Goal: Transaction & Acquisition: Purchase product/service

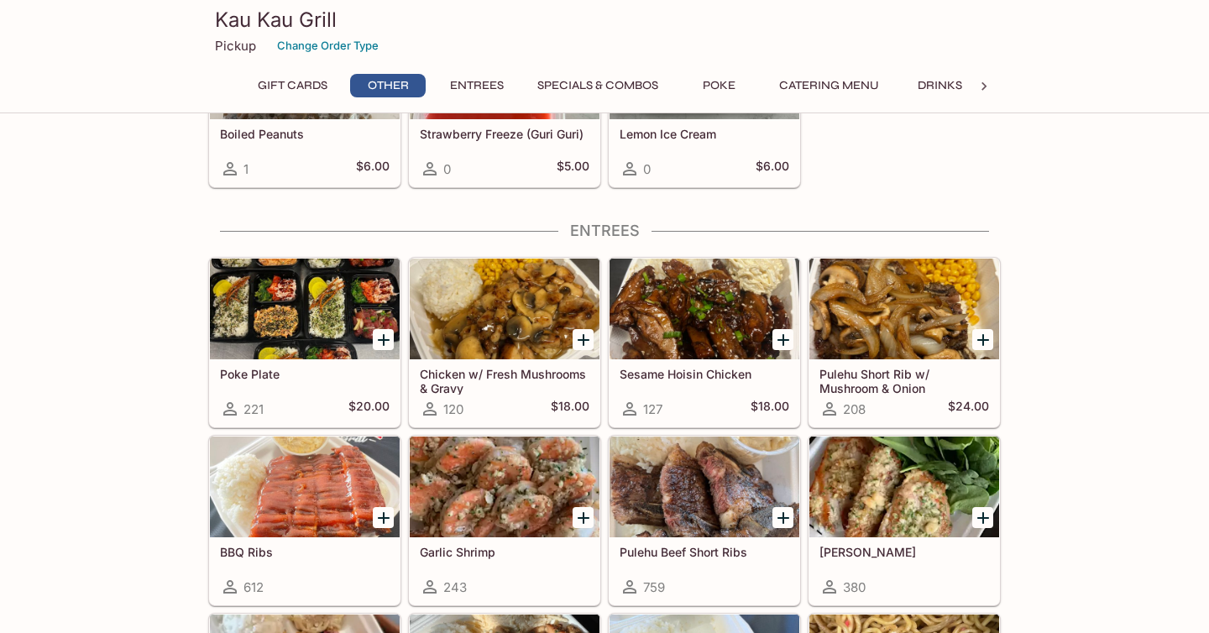
scroll to position [855, 0]
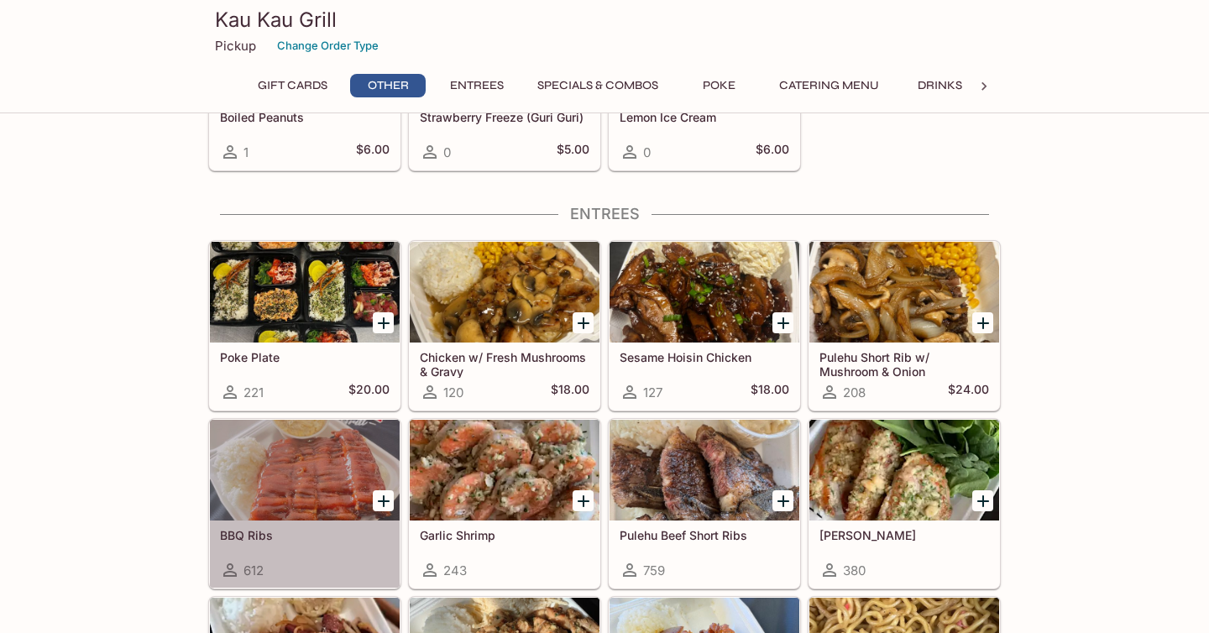
click at [239, 480] on div at bounding box center [305, 470] width 190 height 101
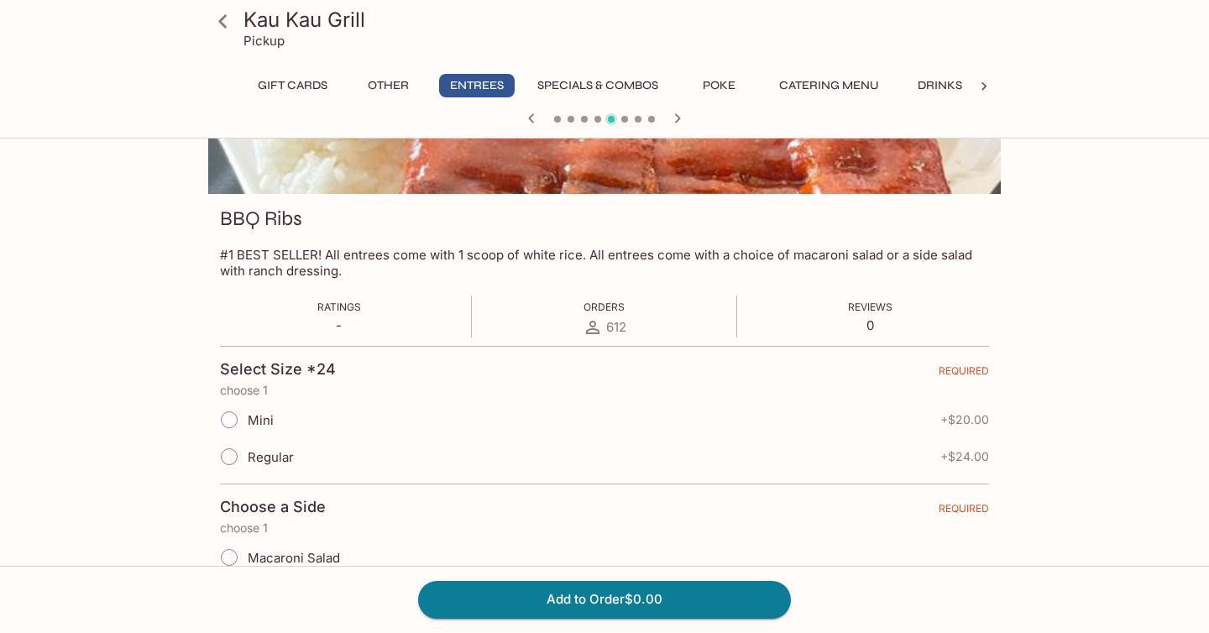
scroll to position [190, 0]
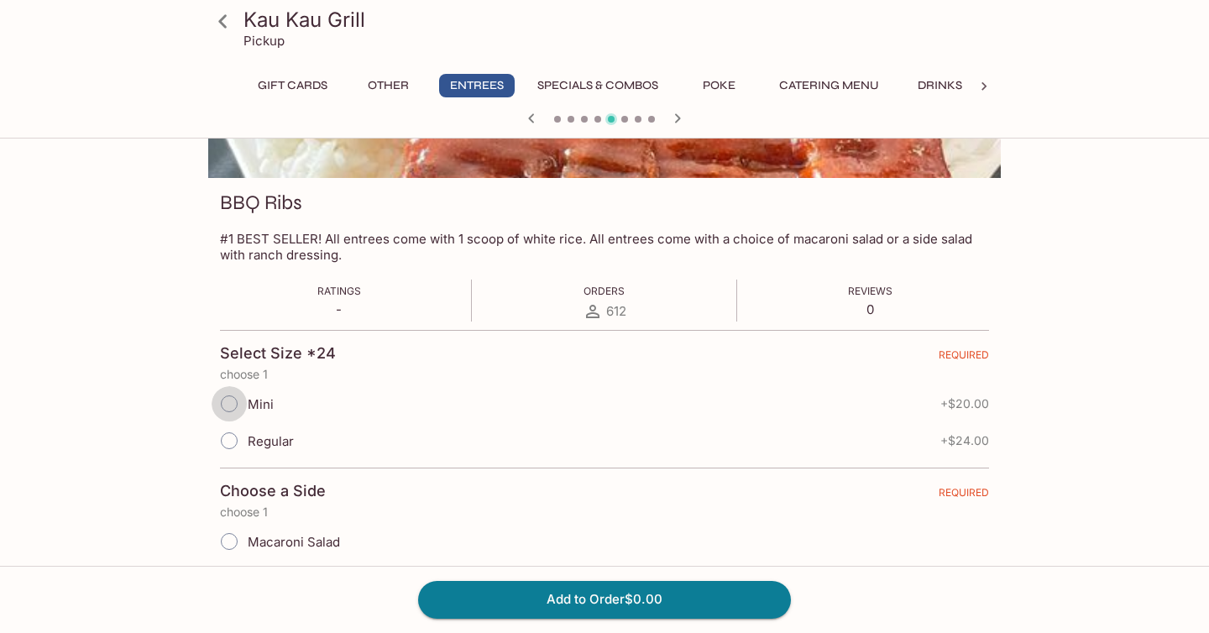
click at [232, 396] on input "Mini" at bounding box center [229, 403] width 35 height 35
radio input "true"
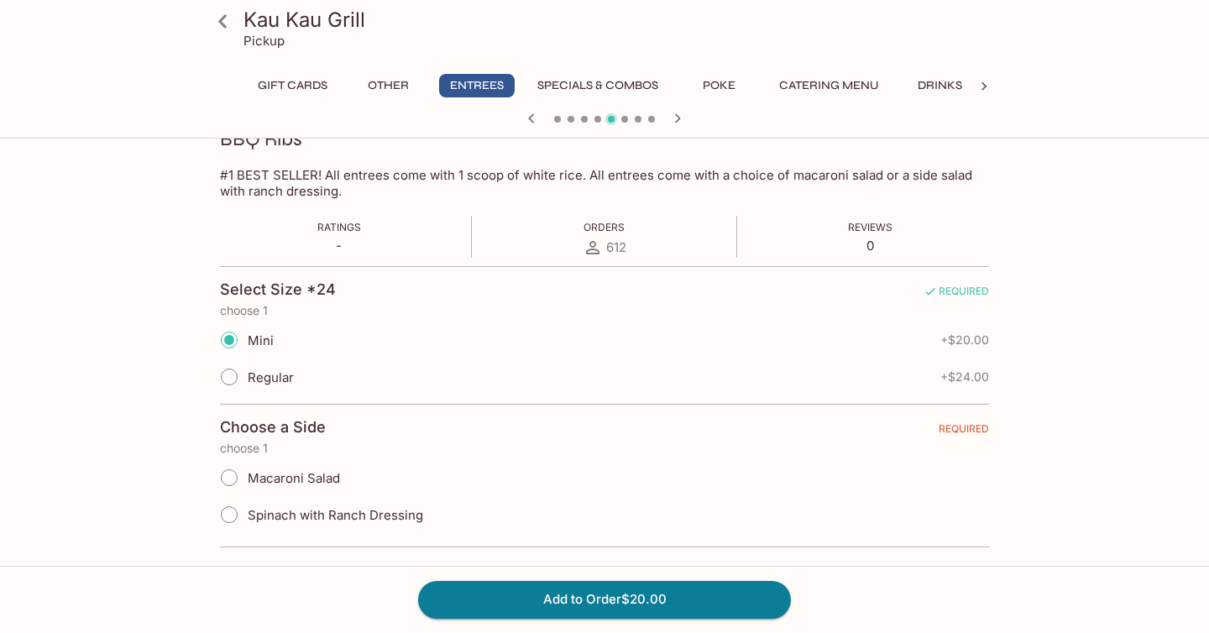
scroll to position [260, 0]
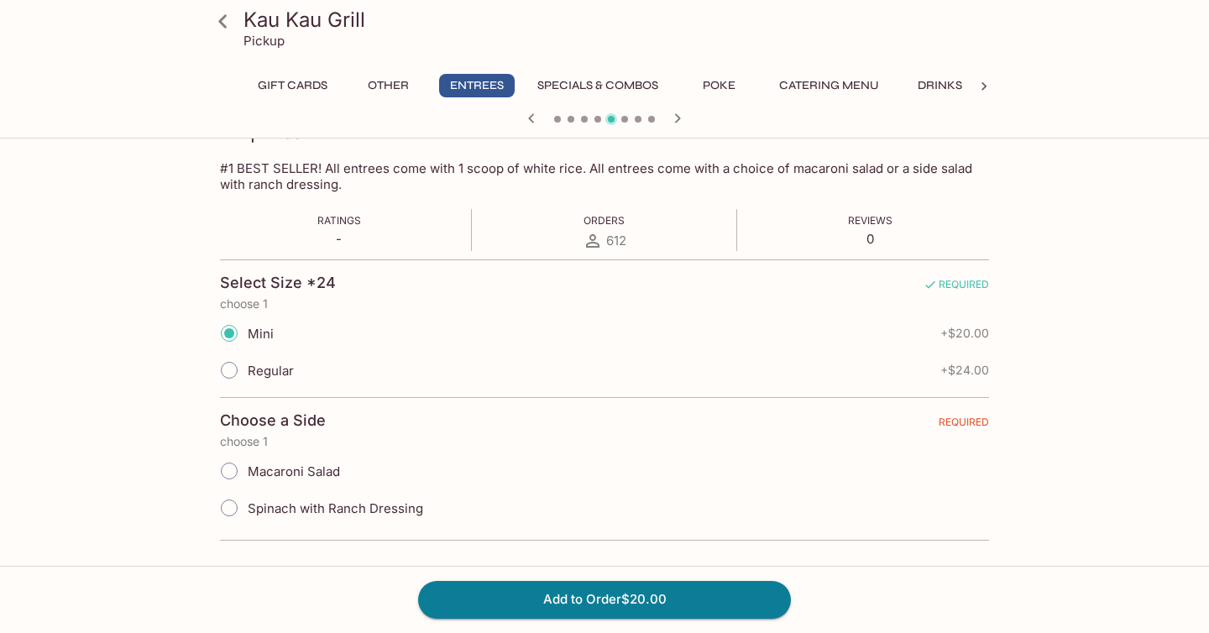
click at [229, 471] on input "Macaroni Salad" at bounding box center [229, 471] width 35 height 35
radio input "true"
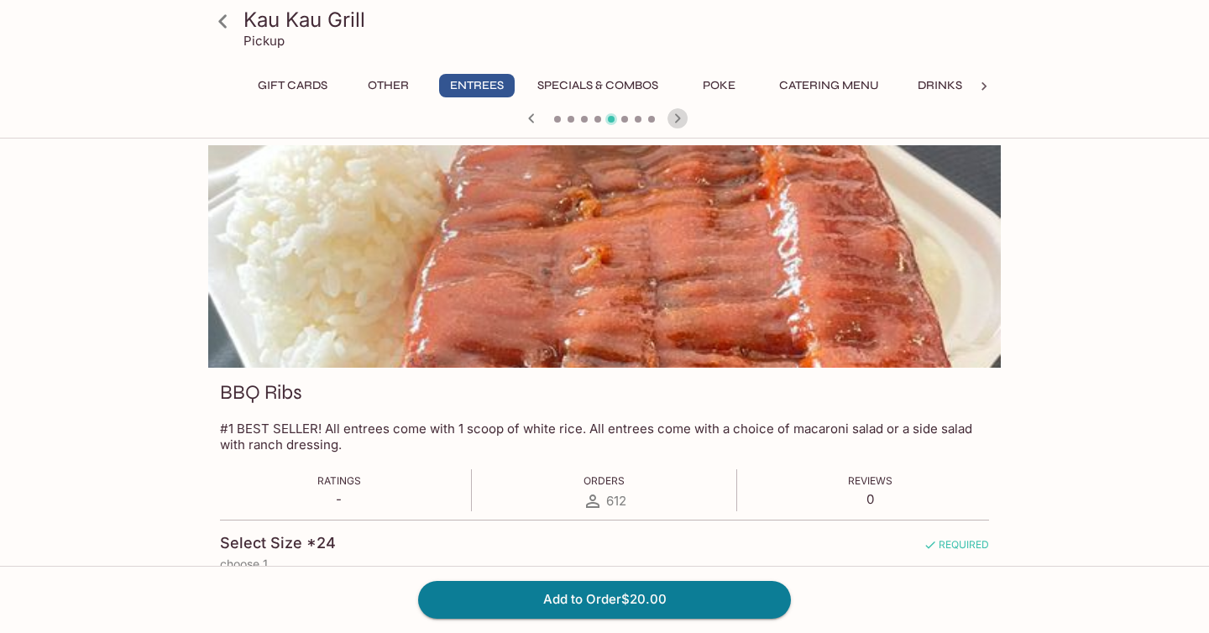
click at [679, 113] on icon "button" at bounding box center [678, 118] width 20 height 20
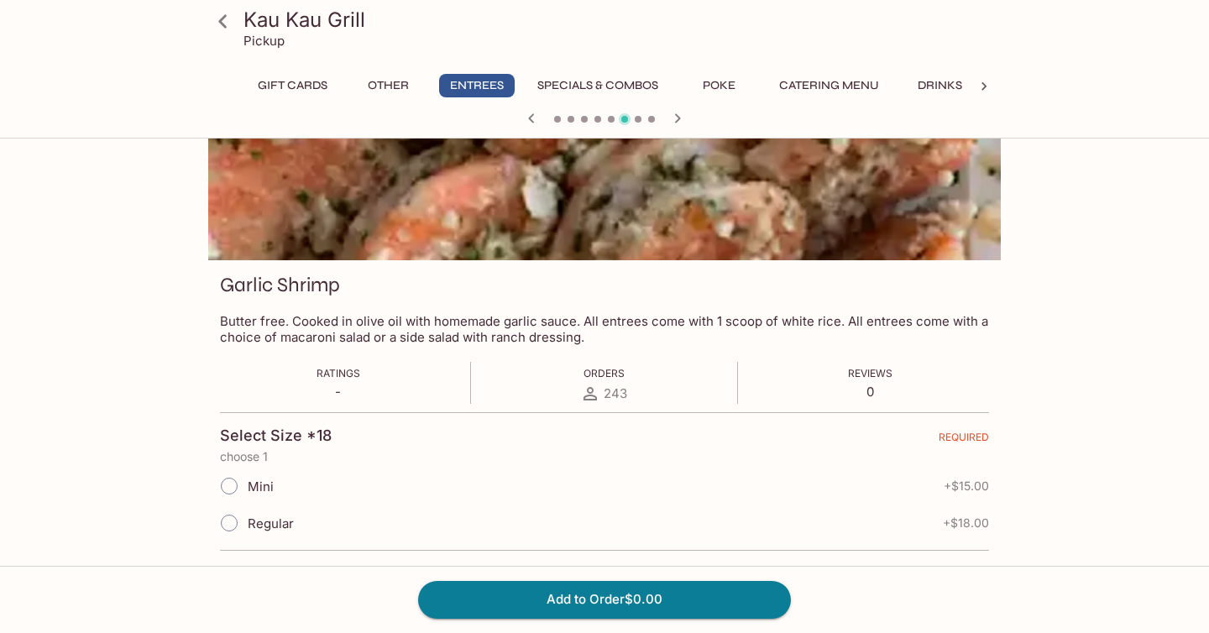
scroll to position [110, 0]
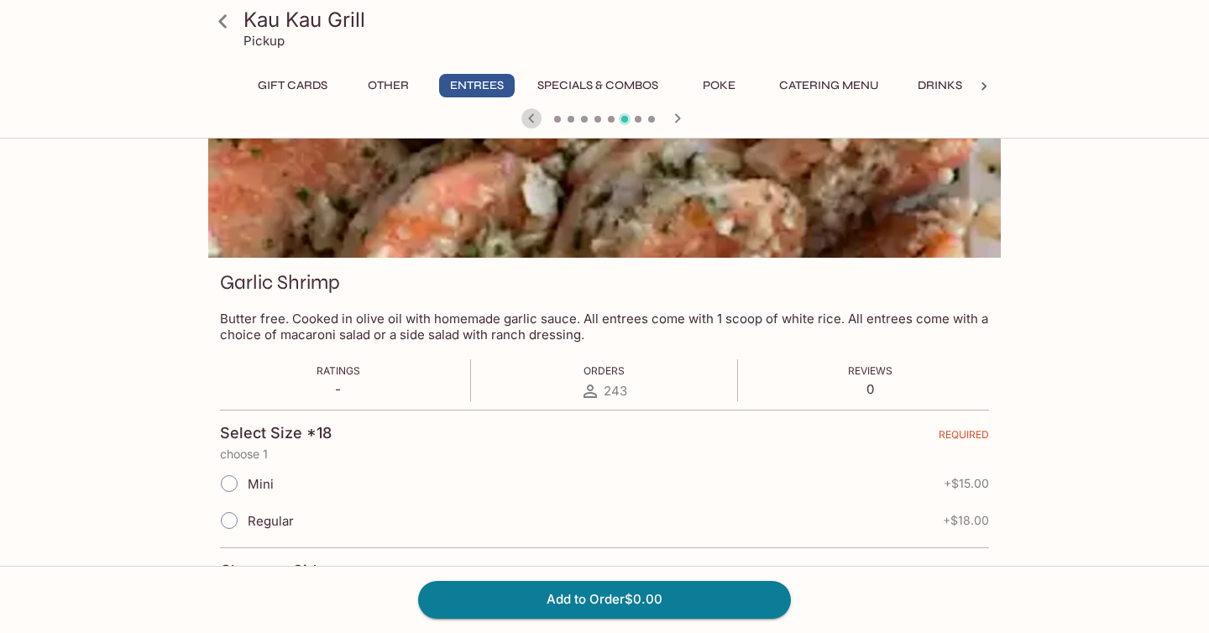
click at [527, 119] on icon "button" at bounding box center [532, 118] width 20 height 20
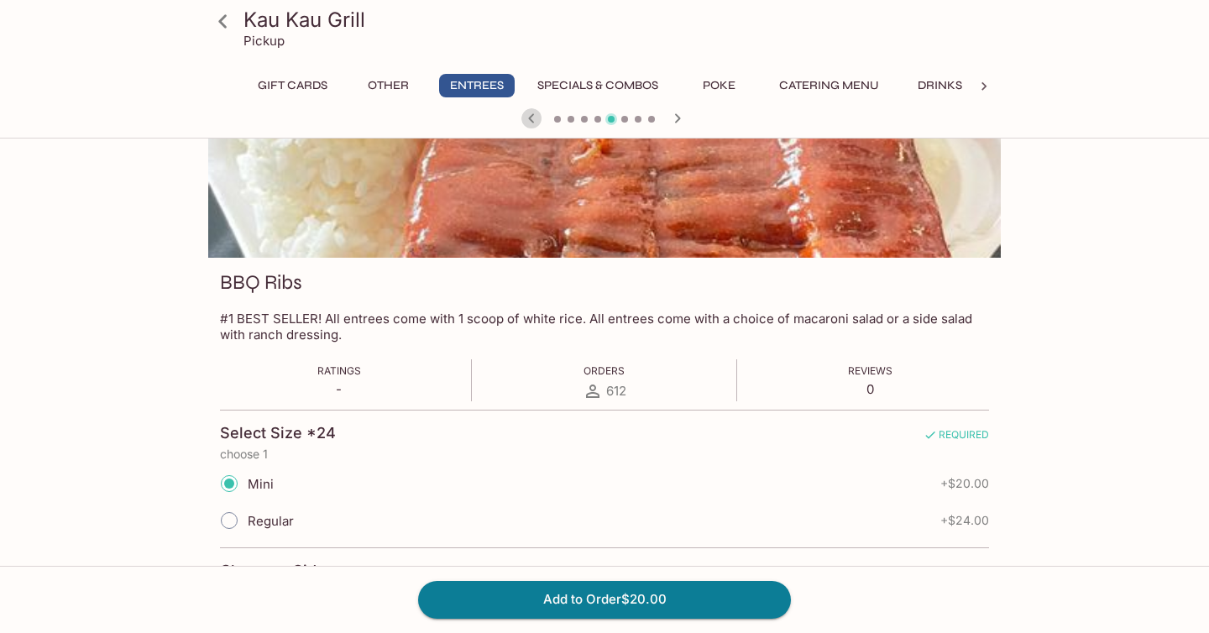
click at [527, 119] on icon "button" at bounding box center [532, 118] width 20 height 20
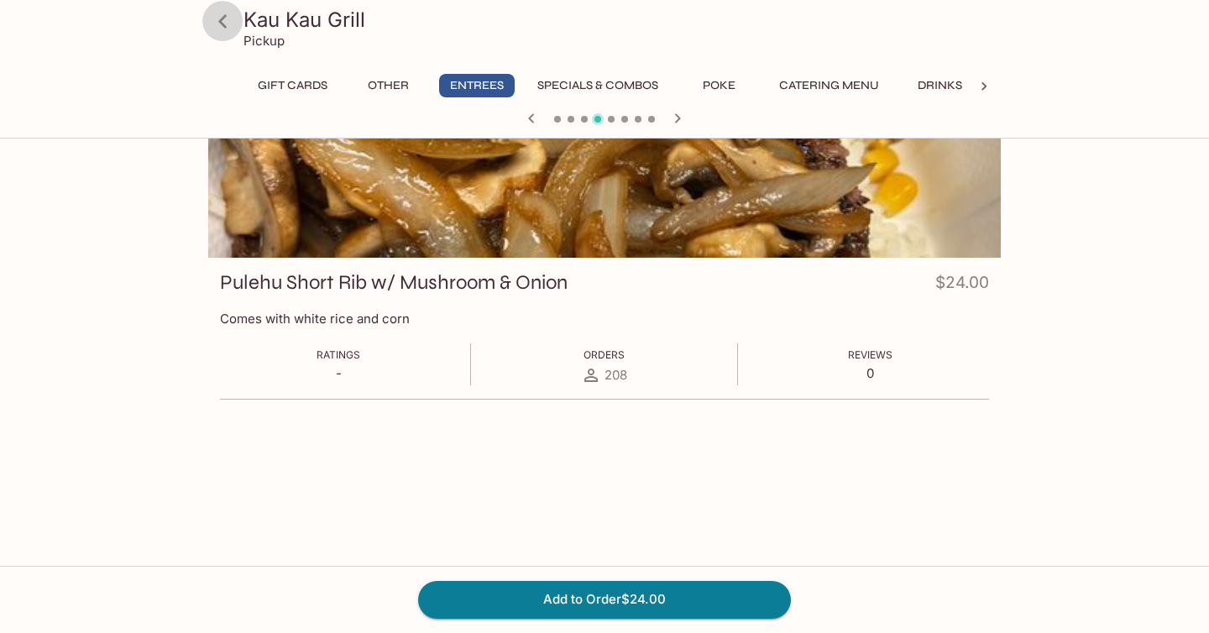
click at [226, 14] on icon at bounding box center [222, 21] width 29 height 29
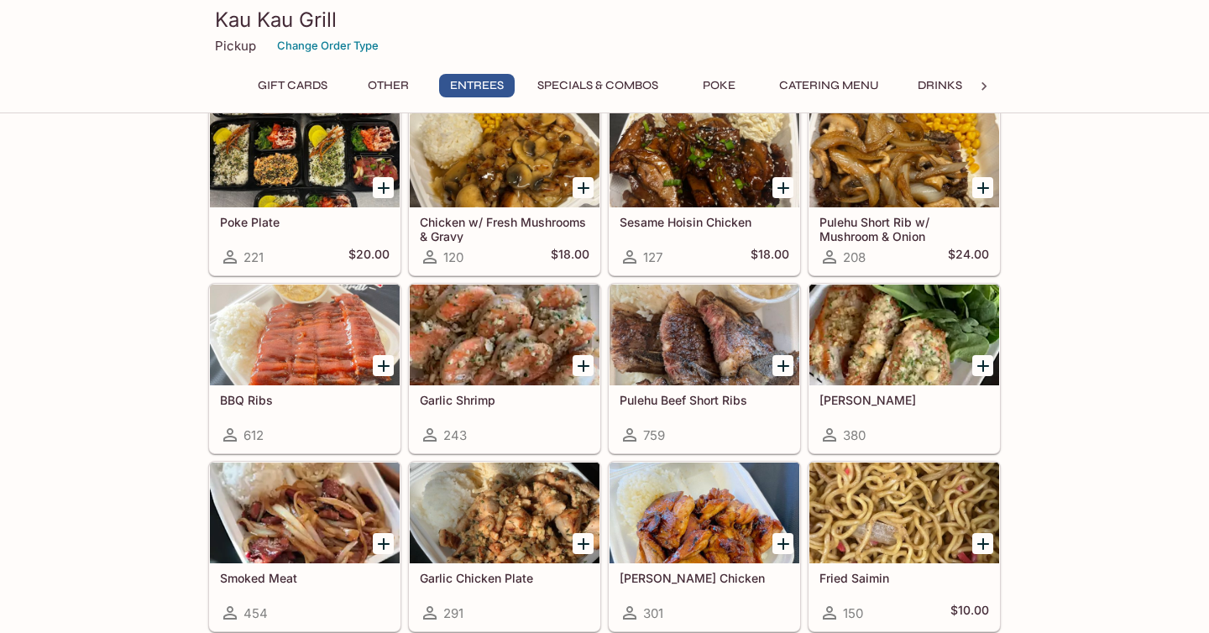
scroll to position [936, 0]
